Goal: Entertainment & Leisure: Consume media (video, audio)

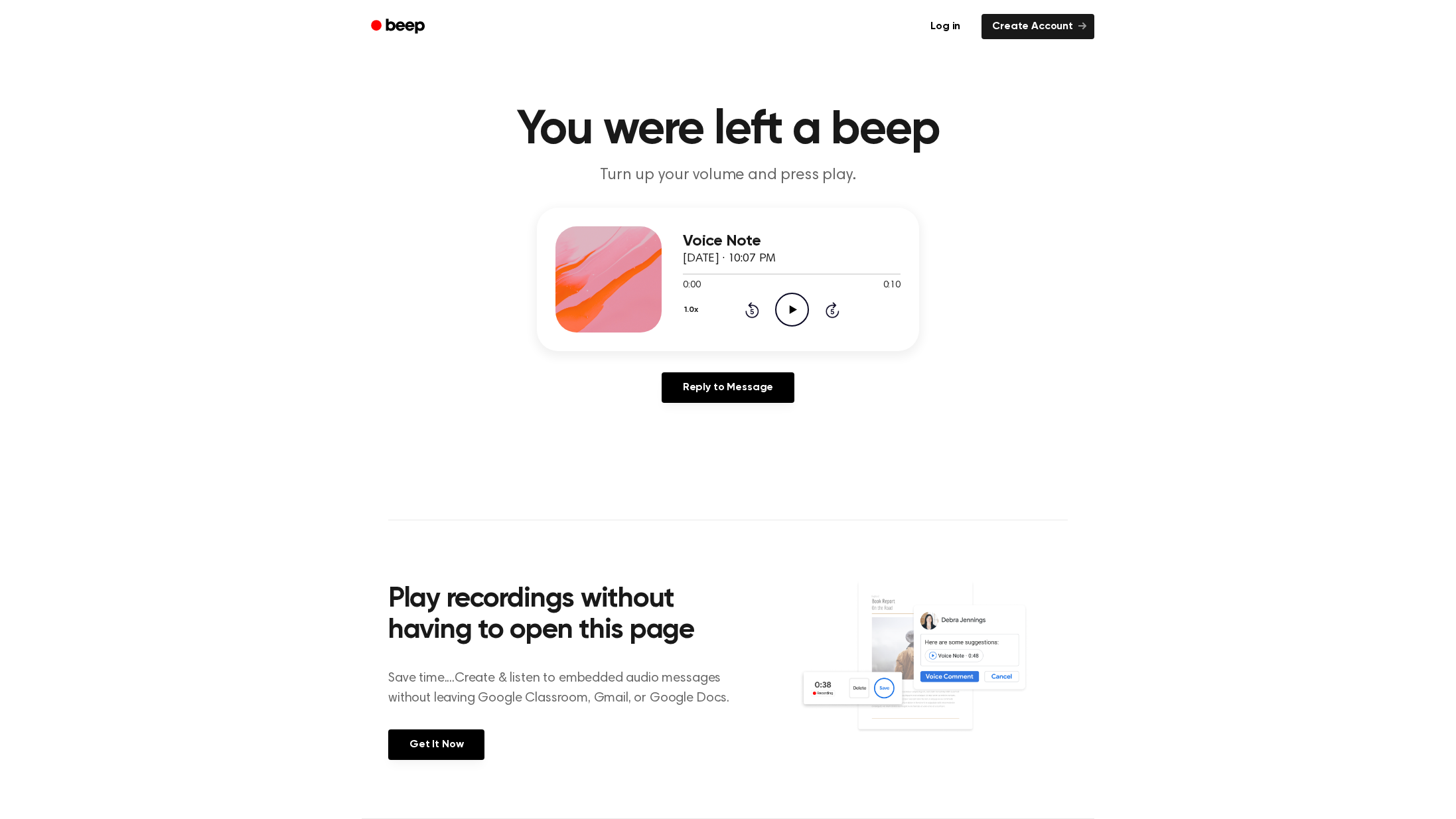
click at [782, 301] on icon "Play Audio" at bounding box center [792, 310] width 34 height 34
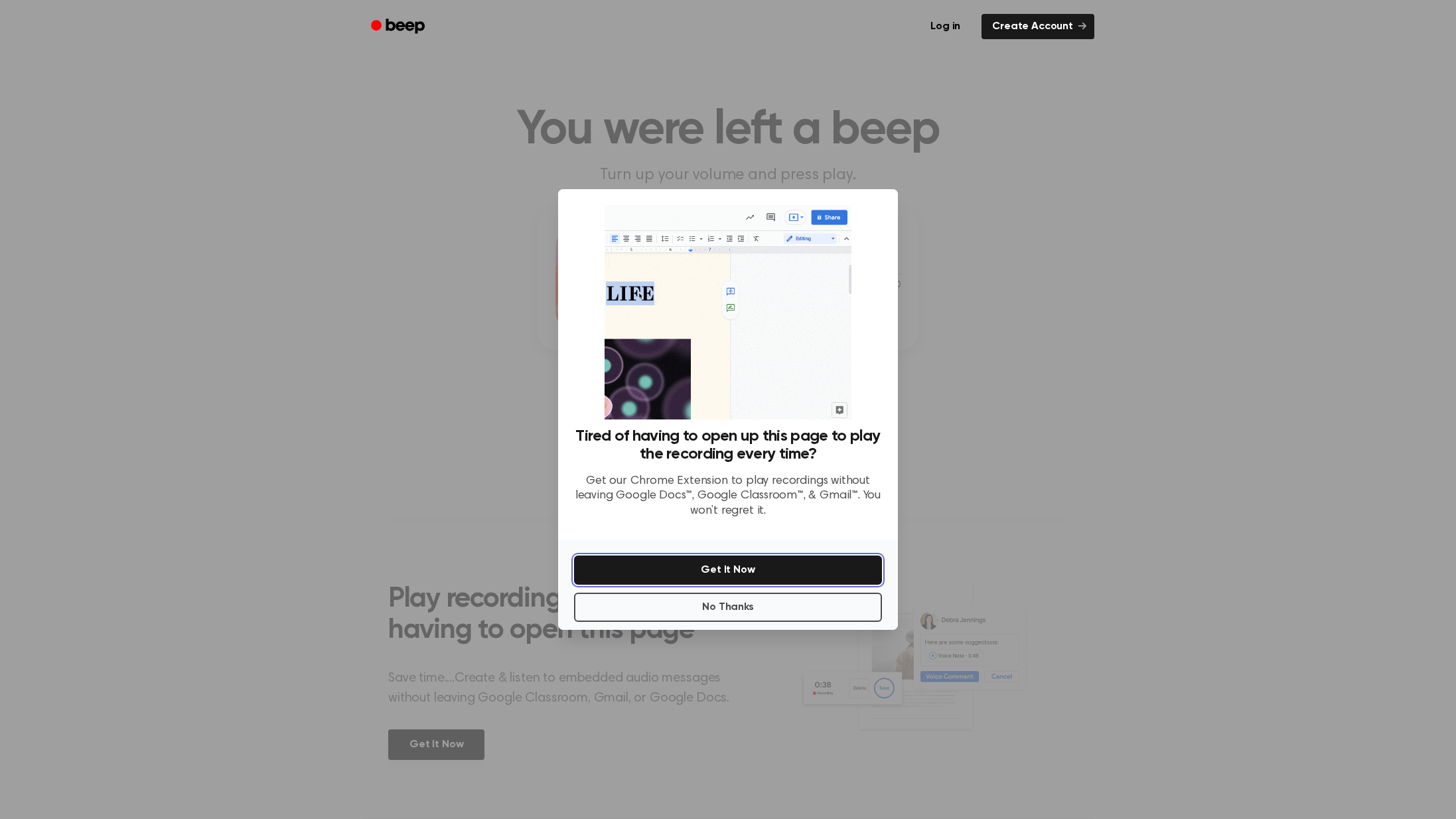
click at [779, 561] on button "Get It Now" at bounding box center [728, 569] width 308 height 29
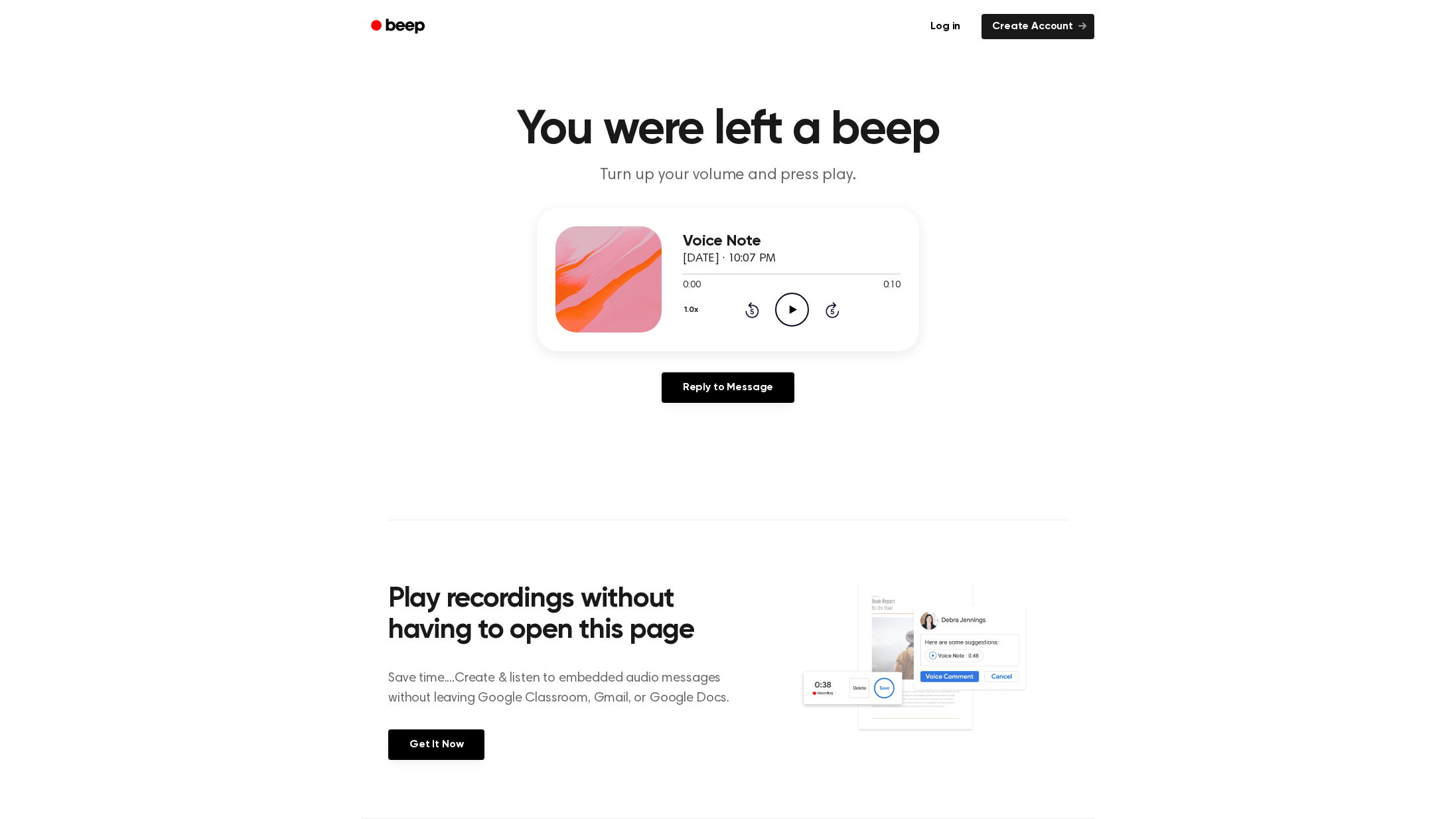
click at [786, 317] on icon "Play Audio" at bounding box center [792, 310] width 34 height 34
click at [784, 318] on icon "Play Audio" at bounding box center [792, 310] width 34 height 34
click at [788, 316] on icon "Play Audio" at bounding box center [792, 310] width 34 height 34
click at [796, 311] on icon "Play Audio" at bounding box center [792, 310] width 34 height 34
click at [781, 309] on icon "Play Audio" at bounding box center [792, 310] width 34 height 34
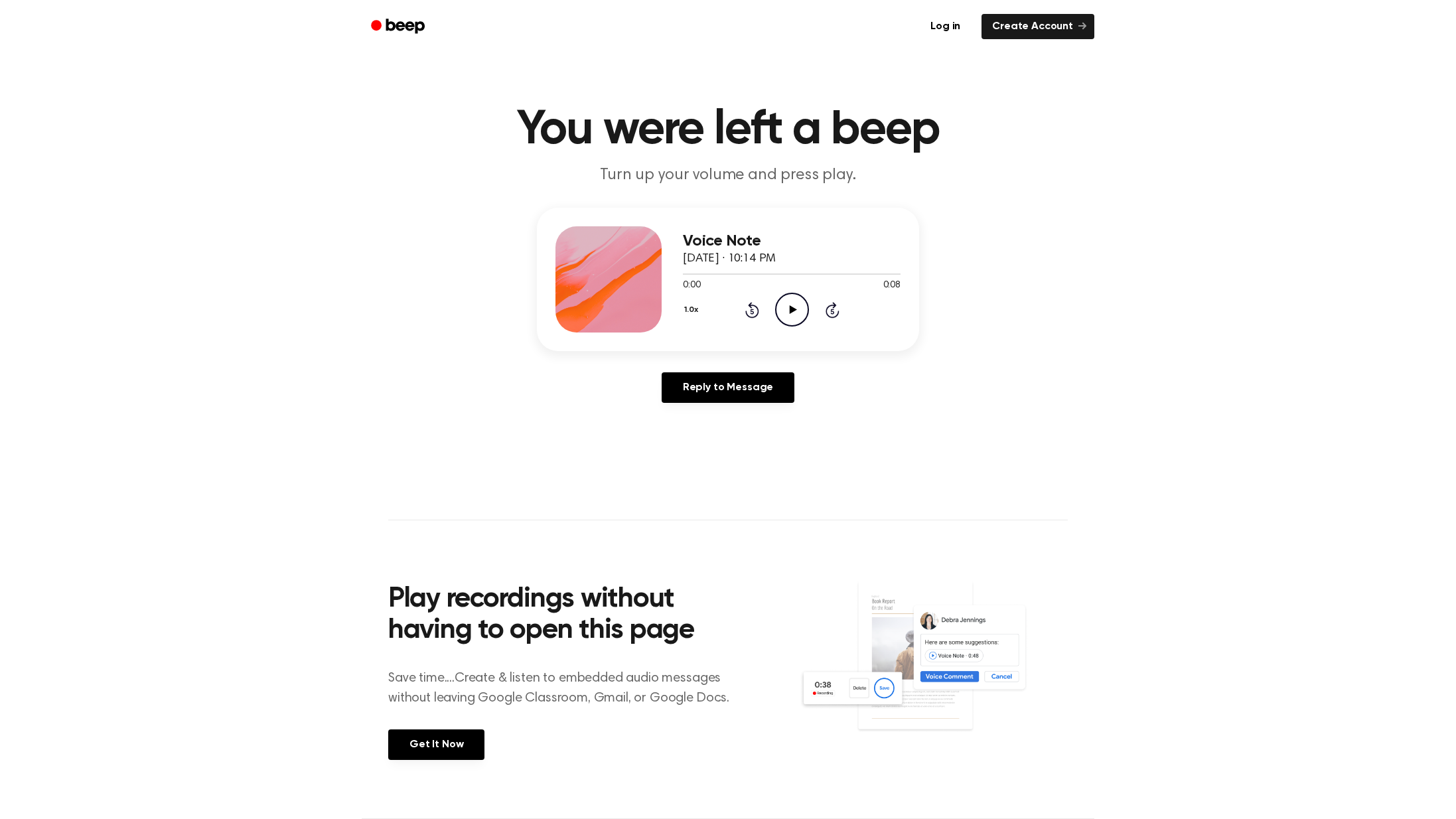
click at [790, 312] on icon at bounding box center [792, 309] width 7 height 9
click at [798, 308] on icon "Play Audio" at bounding box center [792, 310] width 34 height 34
click at [803, 316] on icon "Play Audio" at bounding box center [792, 310] width 34 height 34
click at [778, 310] on icon "Play Audio" at bounding box center [792, 310] width 34 height 34
click at [796, 293] on icon "Play Audio" at bounding box center [792, 310] width 34 height 34
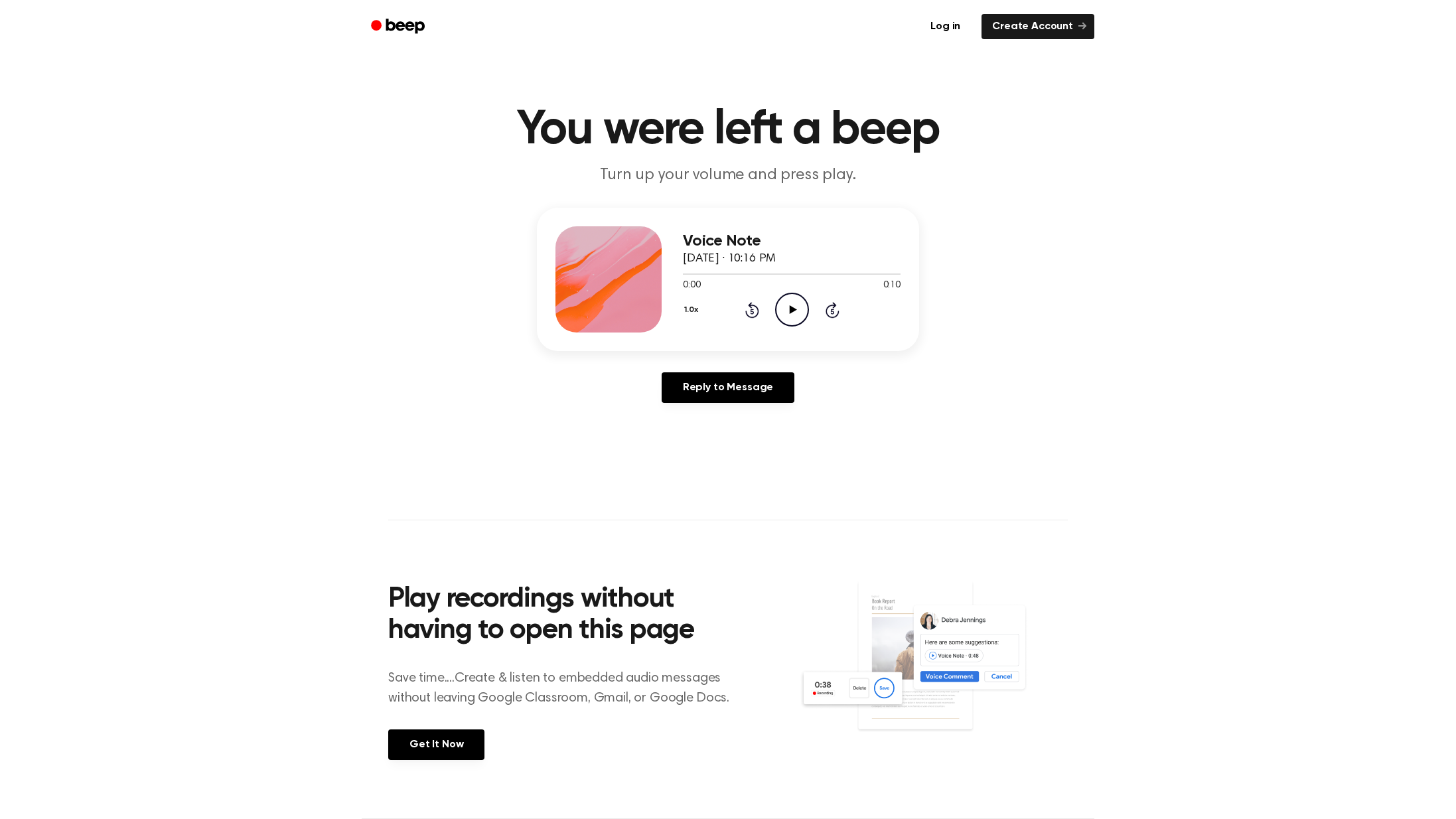
click at [809, 311] on div "1.0x Rewind 5 seconds Play Audio Skip 5 seconds" at bounding box center [791, 310] width 217 height 34
click at [798, 307] on icon "Play Audio" at bounding box center [792, 310] width 34 height 34
click at [790, 312] on icon at bounding box center [792, 309] width 7 height 9
click at [787, 295] on icon "Play Audio" at bounding box center [792, 310] width 34 height 34
